Goal: Information Seeking & Learning: Learn about a topic

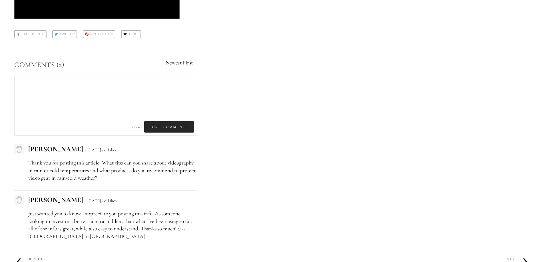
scroll to position [2946, 0]
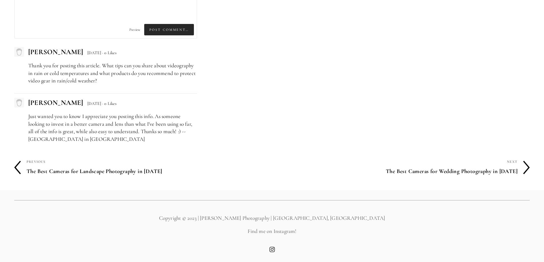
click at [76, 171] on h4 "The Best Cameras for Landscape Photography in [DATE]" at bounding box center [149, 172] width 245 height 12
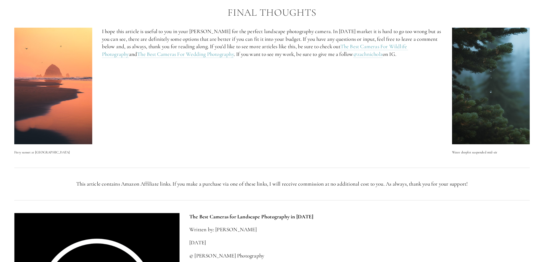
scroll to position [2026, 0]
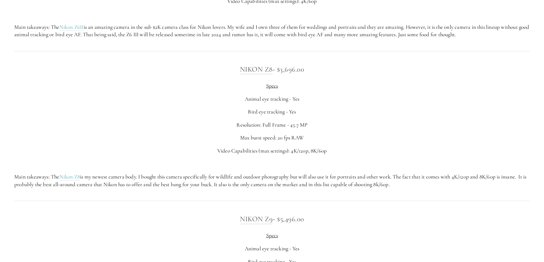
scroll to position [1209, 0]
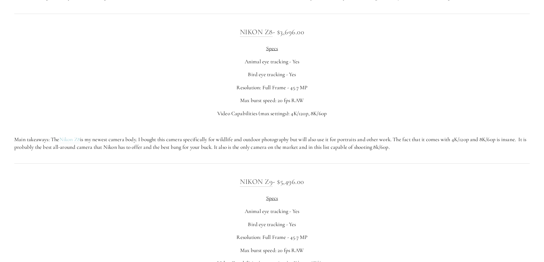
click at [71, 141] on link "Nikon Z8" at bounding box center [69, 139] width 21 height 7
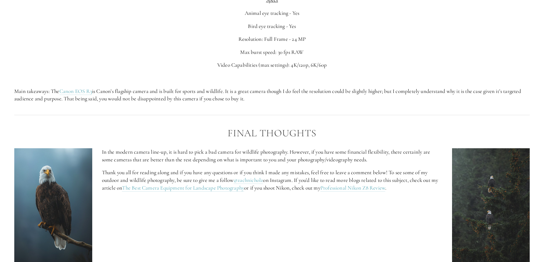
scroll to position [2408, 0]
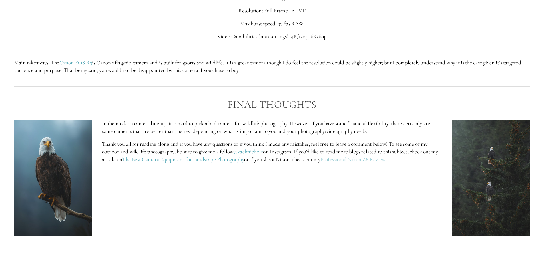
click at [372, 160] on link "Professional Nikon Z8 Review" at bounding box center [352, 159] width 65 height 7
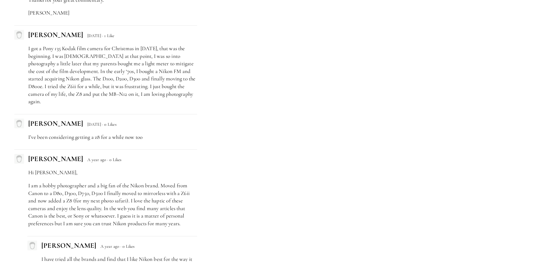
scroll to position [1811, 0]
